Goal: Information Seeking & Learning: Learn about a topic

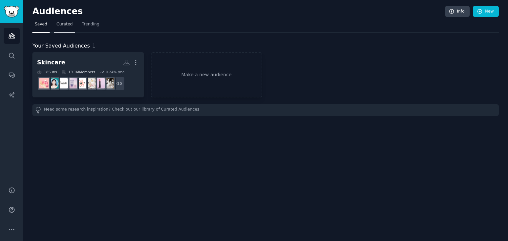
click at [61, 20] on link "Curated" at bounding box center [64, 26] width 21 height 14
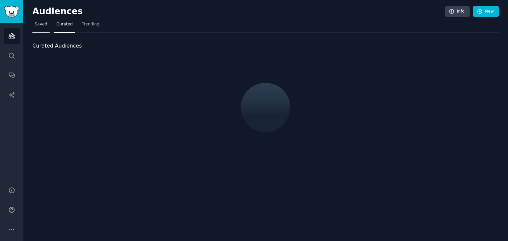
click at [40, 24] on span "Saved" at bounding box center [41, 24] width 13 height 6
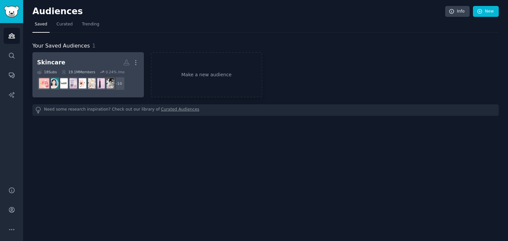
click at [71, 65] on h2 "Skincare More" at bounding box center [88, 63] width 102 height 12
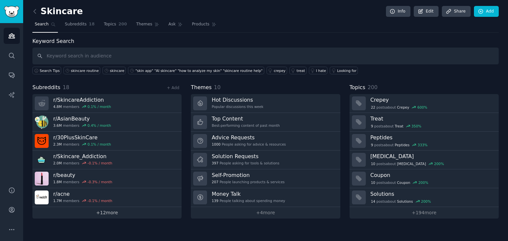
click at [106, 212] on link "+ 12 more" at bounding box center [106, 213] width 149 height 12
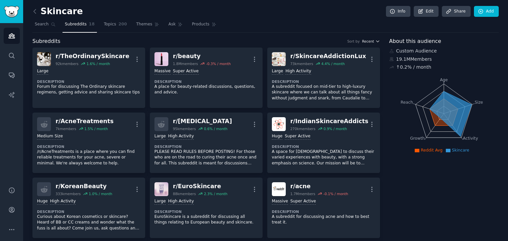
click at [375, 40] on icon "button" at bounding box center [377, 41] width 5 height 5
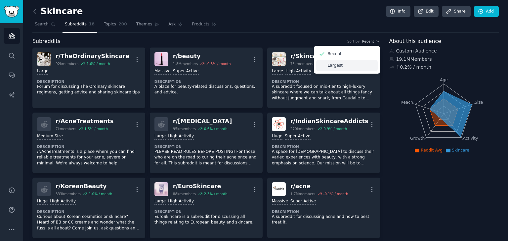
click at [355, 64] on div "Largest" at bounding box center [346, 66] width 61 height 12
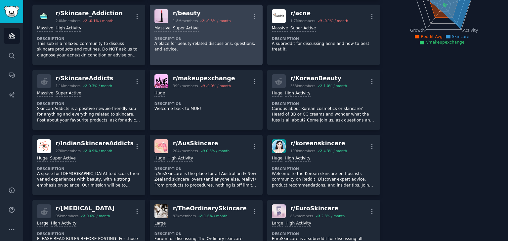
scroll to position [99, 0]
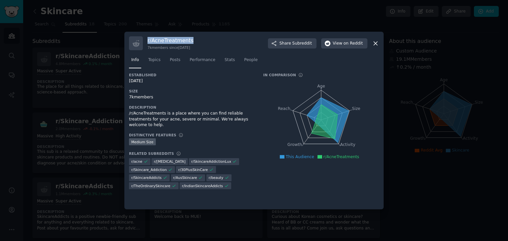
drag, startPoint x: 144, startPoint y: 43, endPoint x: 198, endPoint y: 39, distance: 53.6
click at [198, 39] on div "r/ AcneTreatments 7k members since 01/27/2017 Share Subreddit View on Reddit" at bounding box center [254, 43] width 250 height 14
copy h3 "r/ AcneTreatments"
drag, startPoint x: 155, startPoint y: 96, endPoint x: 126, endPoint y: 97, distance: 29.8
click at [126, 97] on div "r/ AcneTreatments 7k members since 01/27/2017 Share Subreddit View on Reddit In…" at bounding box center [253, 121] width 259 height 178
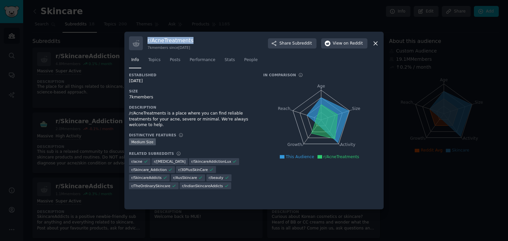
click at [134, 98] on div "7k members" at bounding box center [191, 98] width 125 height 6
drag, startPoint x: 134, startPoint y: 98, endPoint x: 127, endPoint y: 96, distance: 7.2
click at [127, 96] on div "r/ AcneTreatments 7k members since 01/27/2017 Share Subreddit View on Reddit In…" at bounding box center [253, 121] width 259 height 178
click at [344, 45] on span "on Reddit" at bounding box center [352, 44] width 19 height 6
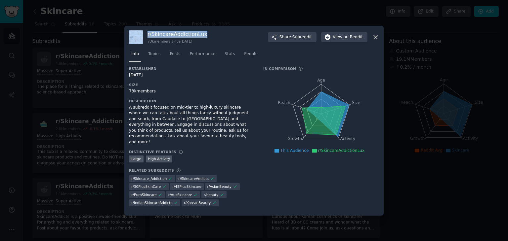
drag, startPoint x: 209, startPoint y: 39, endPoint x: 143, endPoint y: 41, distance: 66.1
click at [143, 41] on div "r/ SkincareAddictionLux 73k members since 01/30/2022 Share Subreddit View on Re…" at bounding box center [254, 37] width 250 height 14
copy div "r/ SkincareAddictionLux"
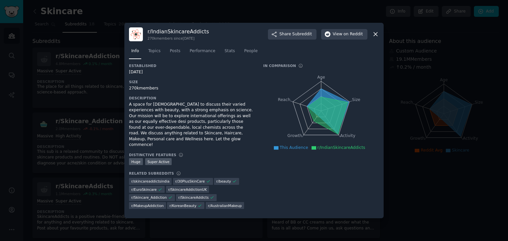
click at [181, 41] on div "270k members since 03/16/2018" at bounding box center [177, 38] width 61 height 5
click at [181, 35] on h3 "r/ IndianSkincareAddicts" at bounding box center [177, 31] width 61 height 7
copy h3 "r/ IndianSkincareAddicts"
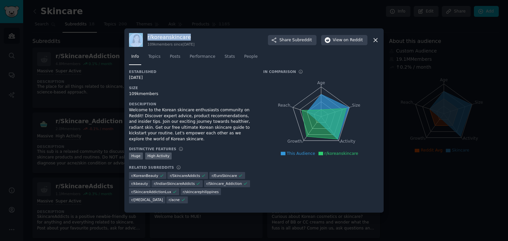
drag, startPoint x: 192, startPoint y: 42, endPoint x: 143, endPoint y: 40, distance: 49.0
click at [143, 40] on div "r/ koreanskincare 109k members since 11/29/2021 Share Subreddit View on Reddit" at bounding box center [254, 40] width 250 height 14
copy div "r/ koreanskincare"
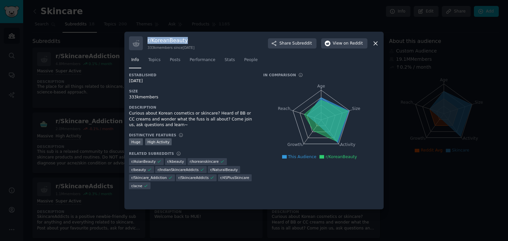
drag, startPoint x: 187, startPoint y: 38, endPoint x: 145, endPoint y: 40, distance: 41.7
click at [145, 40] on div "r/ KoreanBeauty 333k members since [DATE] Share Subreddit View on Reddit" at bounding box center [254, 43] width 250 height 14
copy h3 "r/ KoreanBeauty"
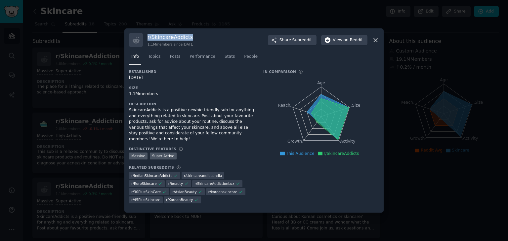
drag, startPoint x: 176, startPoint y: 41, endPoint x: 141, endPoint y: 42, distance: 34.7
click at [141, 42] on div "r/ SkincareAddicts 1.1M members since [DATE] Share Subreddit View on Reddit" at bounding box center [254, 40] width 250 height 14
copy h3 "r/ SkincareAddicts"
click at [330, 43] on icon "button" at bounding box center [328, 40] width 6 height 6
